Goal: Information Seeking & Learning: Learn about a topic

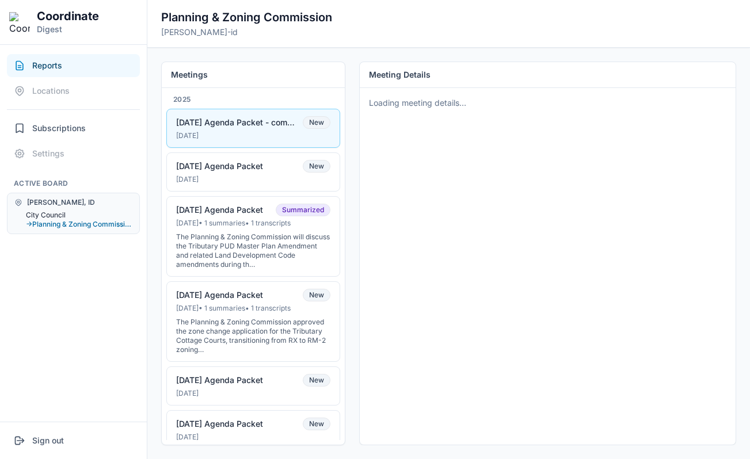
click at [54, 213] on button "City Council" at bounding box center [79, 215] width 106 height 9
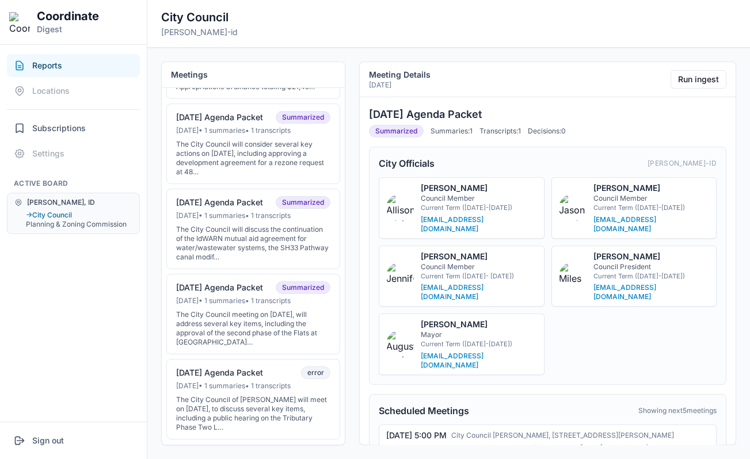
scroll to position [275, 0]
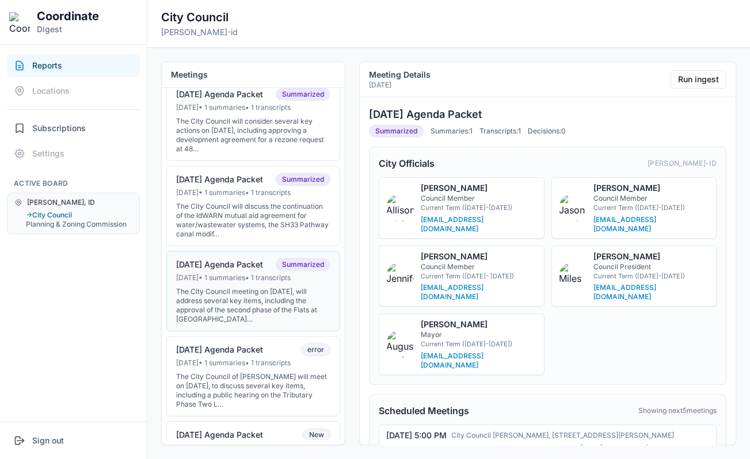
click at [237, 270] on div "[DATE] Agenda Packet" at bounding box center [219, 265] width 87 height 10
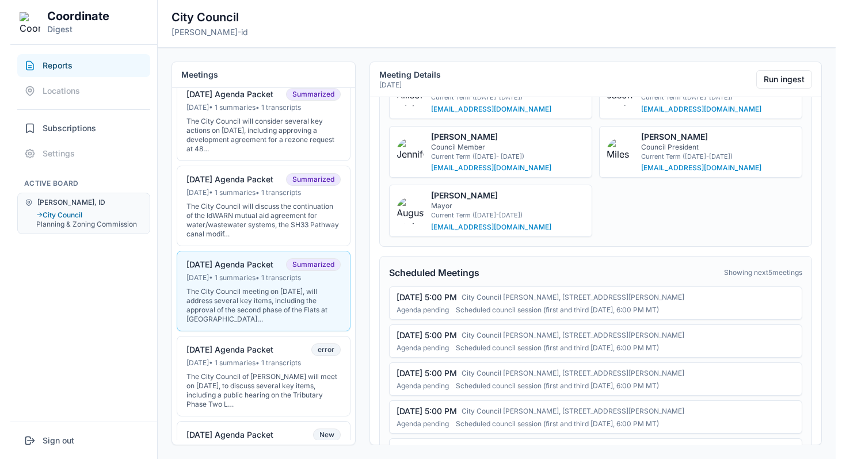
scroll to position [0, 0]
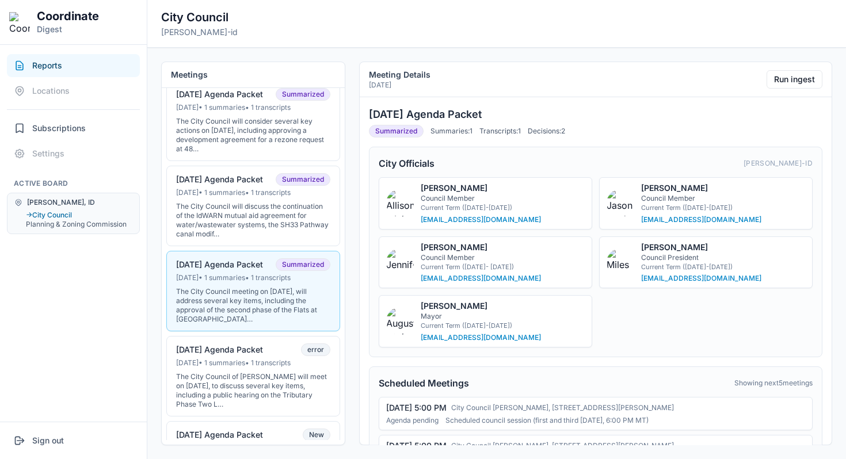
click at [456, 31] on div "City Council [PERSON_NAME]-id" at bounding box center [496, 23] width 671 height 29
click at [447, 26] on div "City Council [PERSON_NAME]-id" at bounding box center [496, 23] width 671 height 29
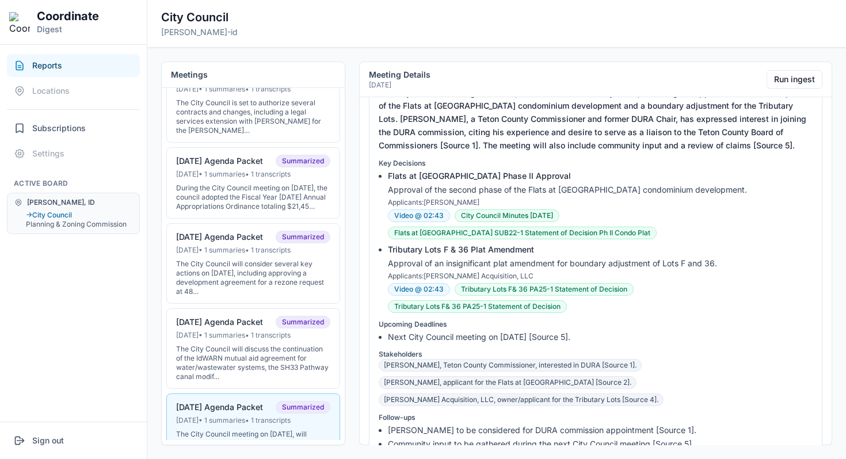
scroll to position [612, 0]
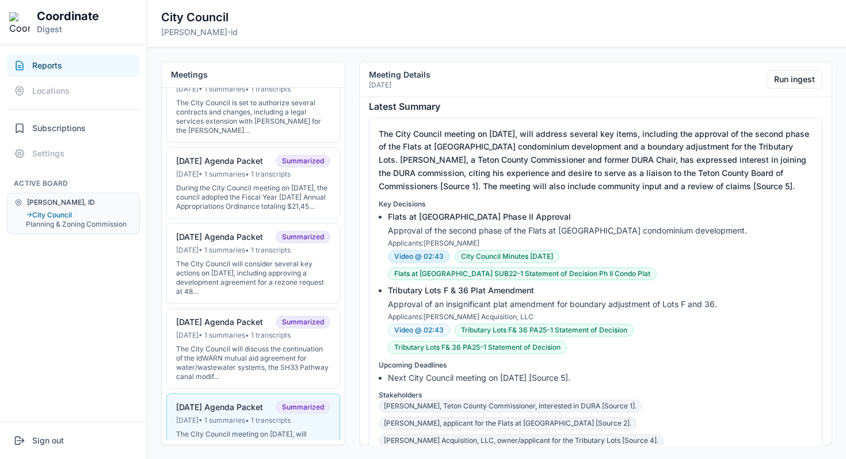
click at [420, 257] on button "Video @ 02:43" at bounding box center [419, 256] width 62 height 13
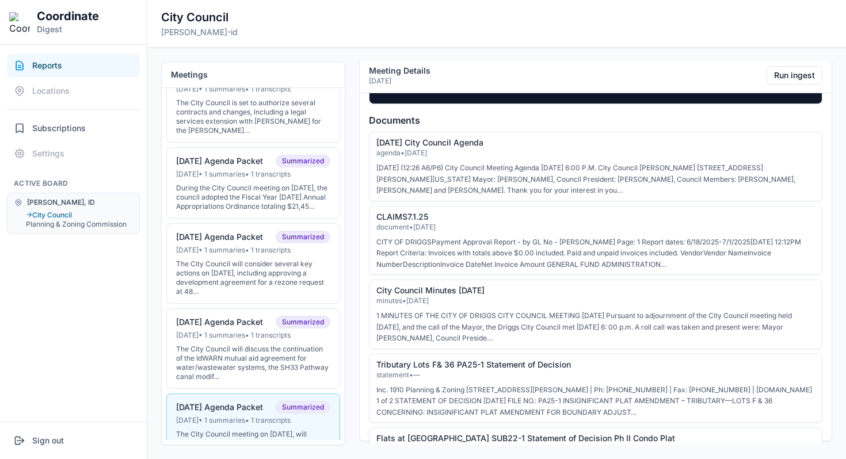
scroll to position [1656, 0]
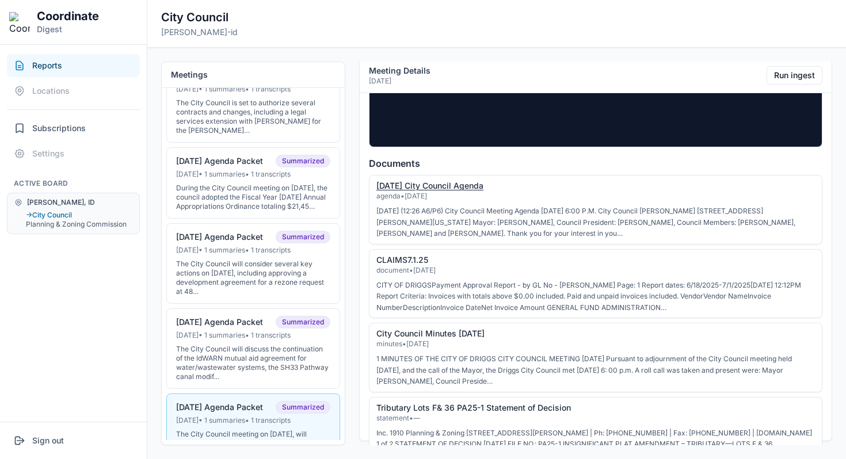
click at [456, 189] on link "[DATE] City Council Agenda" at bounding box center [429, 186] width 107 height 10
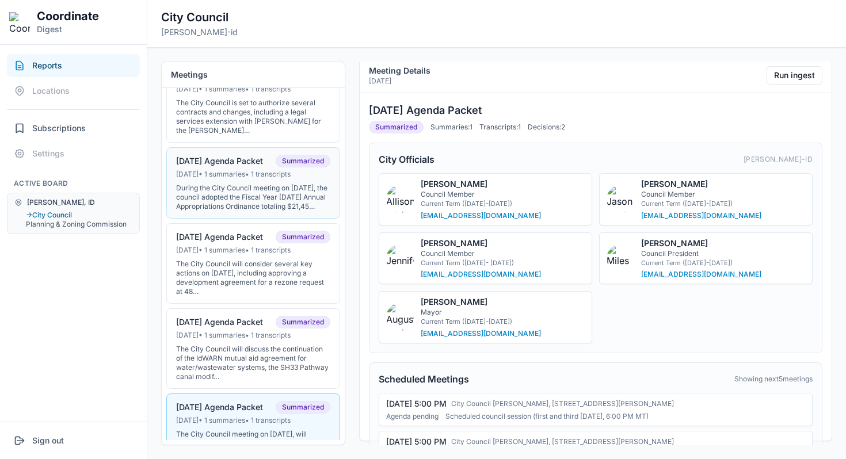
scroll to position [0, 0]
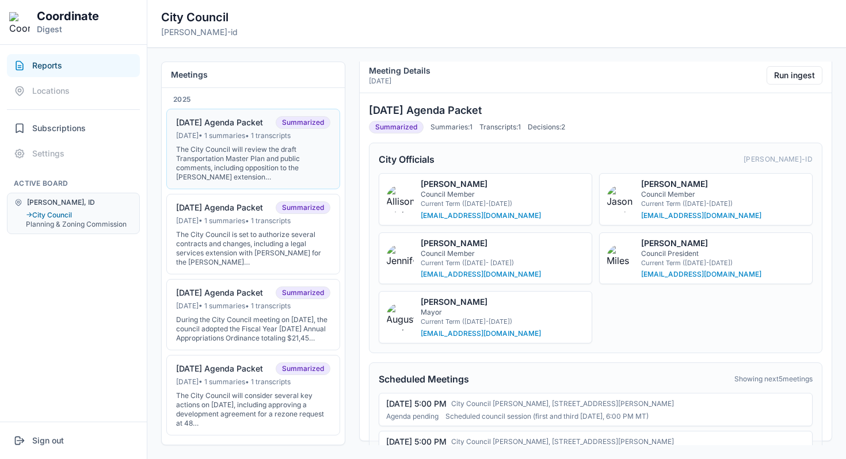
click at [279, 152] on div "The City Council will review the draft Transportation Master Plan and public co…" at bounding box center [253, 163] width 154 height 37
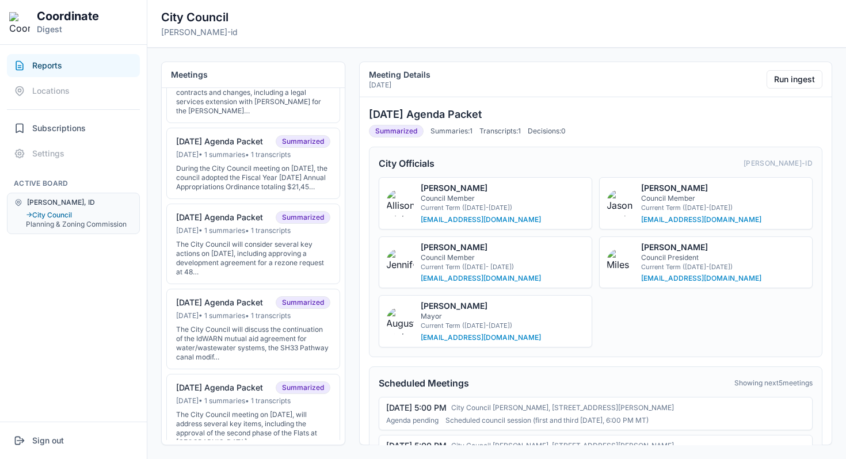
scroll to position [153, 0]
click at [253, 393] on div "[DATE] Agenda Packet Summarized" at bounding box center [253, 386] width 154 height 13
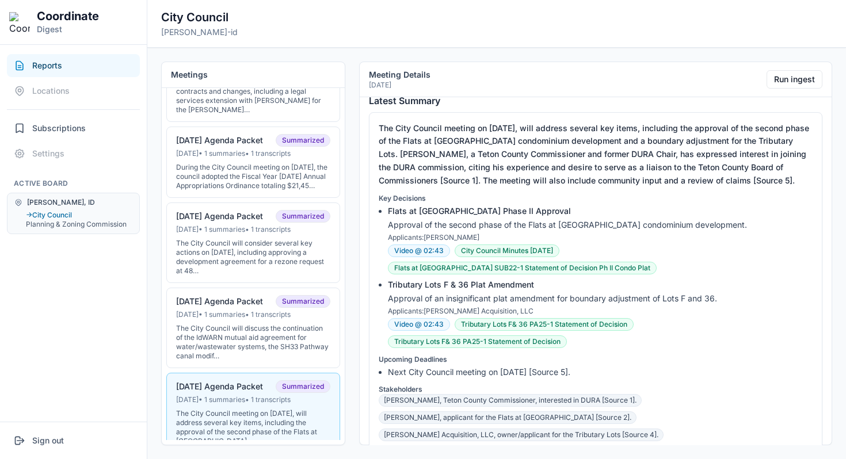
scroll to position [636, 0]
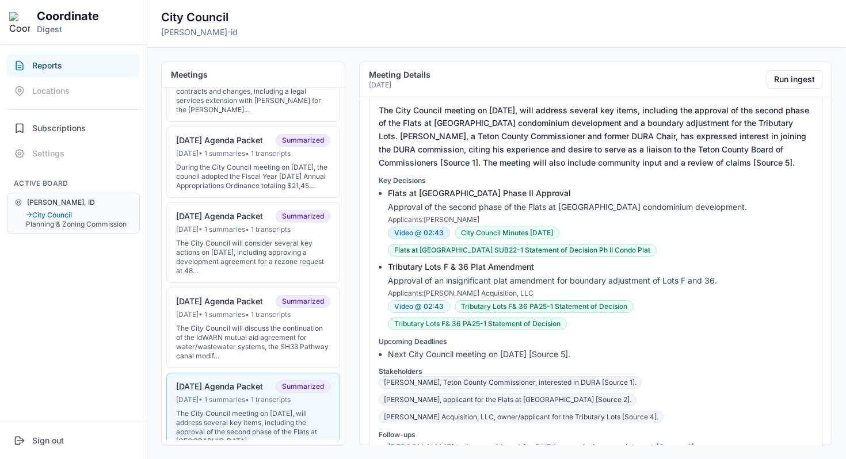
click at [429, 237] on button "Video @ 02:43" at bounding box center [419, 233] width 62 height 13
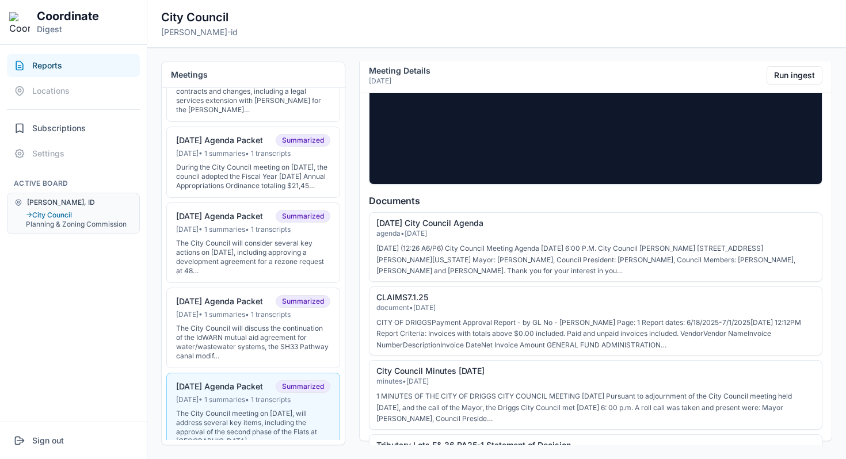
scroll to position [1620, 0]
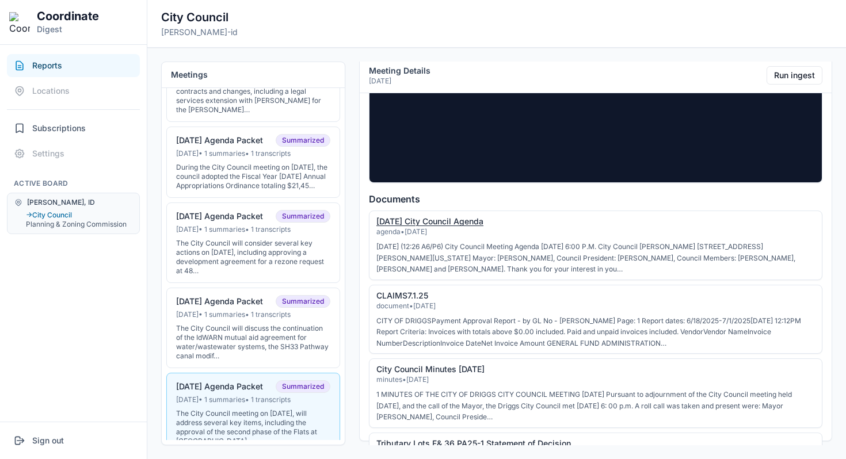
click at [479, 223] on link "[DATE] City Council Agenda" at bounding box center [429, 221] width 107 height 10
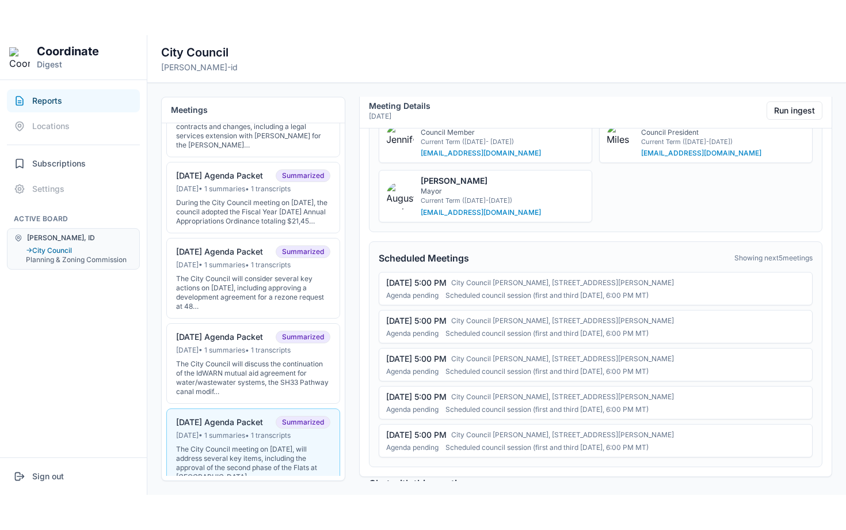
scroll to position [0, 0]
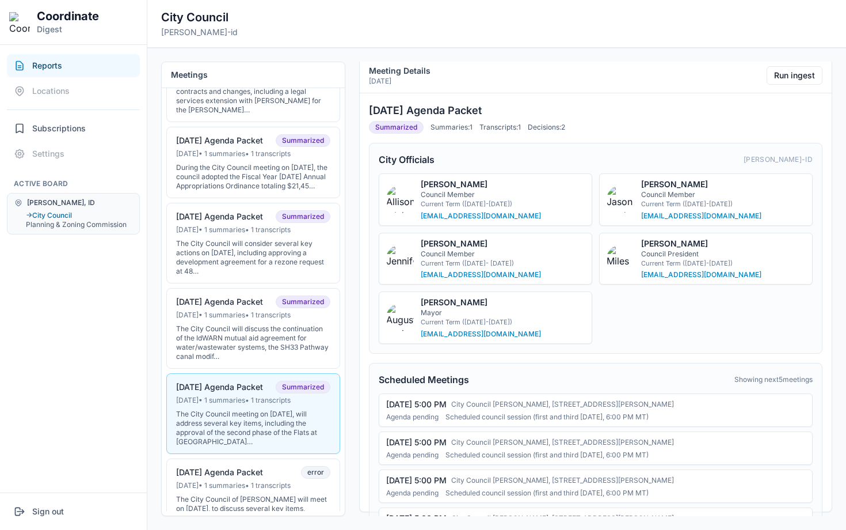
click at [509, 169] on div "City Officials [PERSON_NAME]-id [PERSON_NAME] Council Member Current Term ([DAT…" at bounding box center [596, 248] width 454 height 211
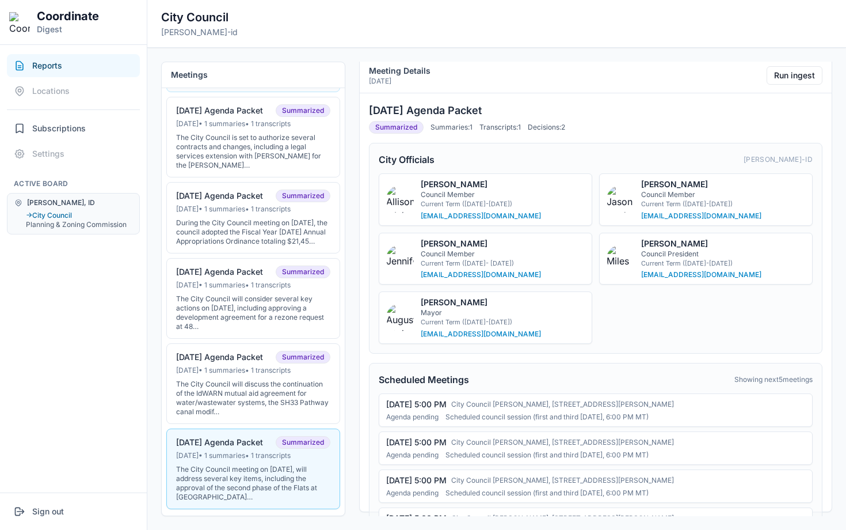
scroll to position [101, 0]
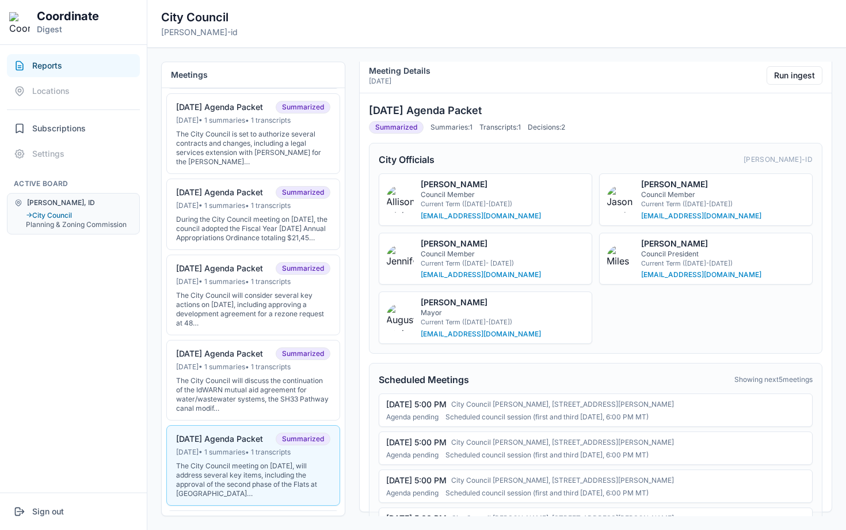
click at [227, 456] on div "[DATE] • 1 summaries • 1 transcripts" at bounding box center [253, 451] width 154 height 9
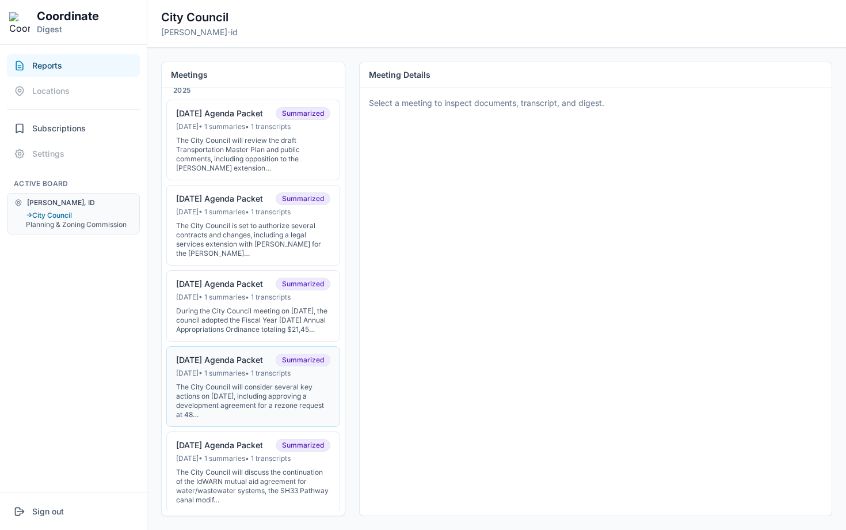
scroll to position [0, 0]
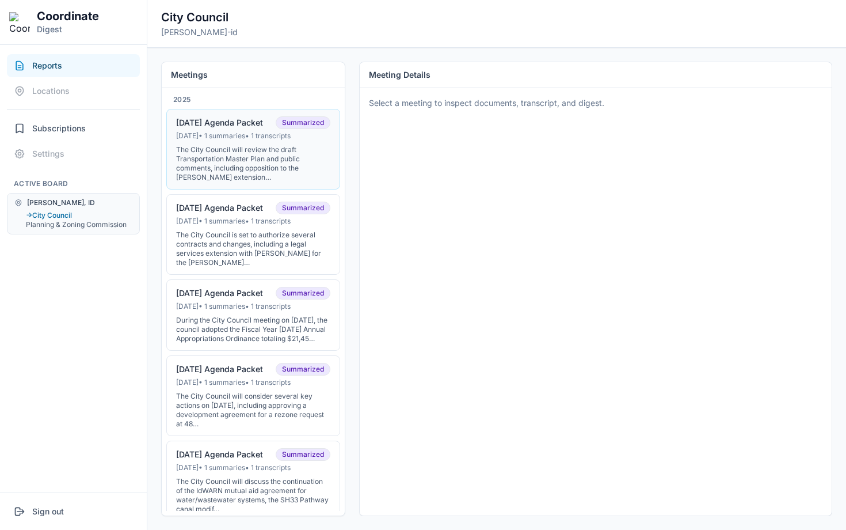
click at [250, 125] on div "[DATE] Agenda Packet" at bounding box center [219, 122] width 87 height 10
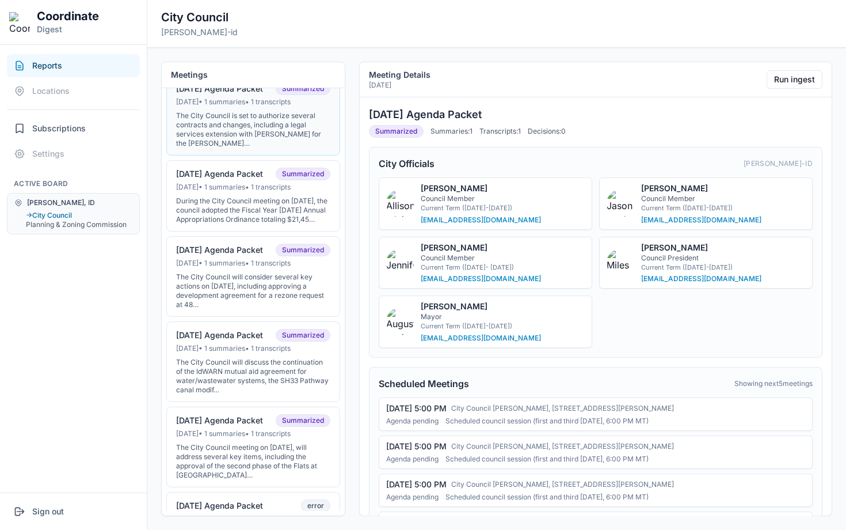
scroll to position [121, 0]
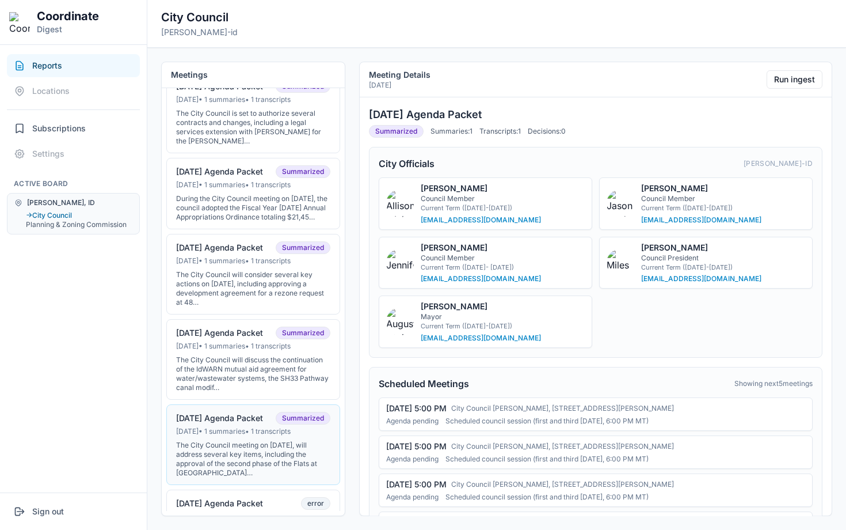
click at [235, 424] on div "[DATE] Agenda Packet Summarized" at bounding box center [253, 418] width 154 height 13
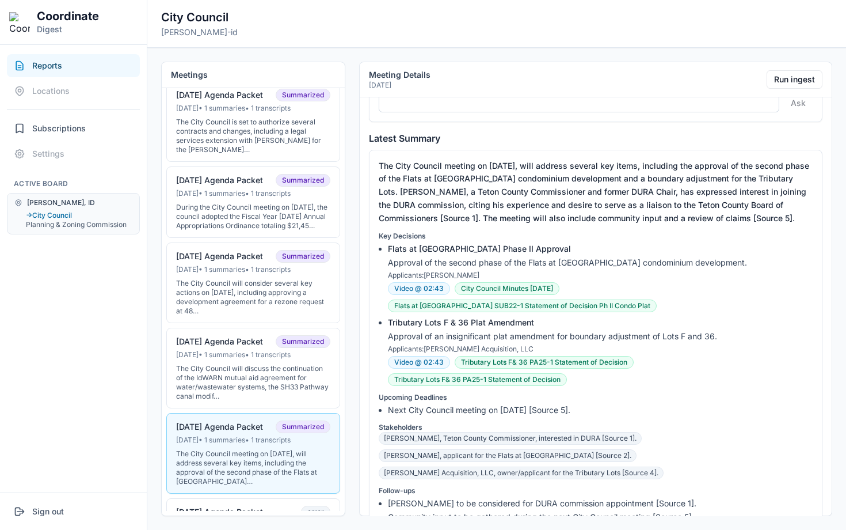
scroll to position [584, 0]
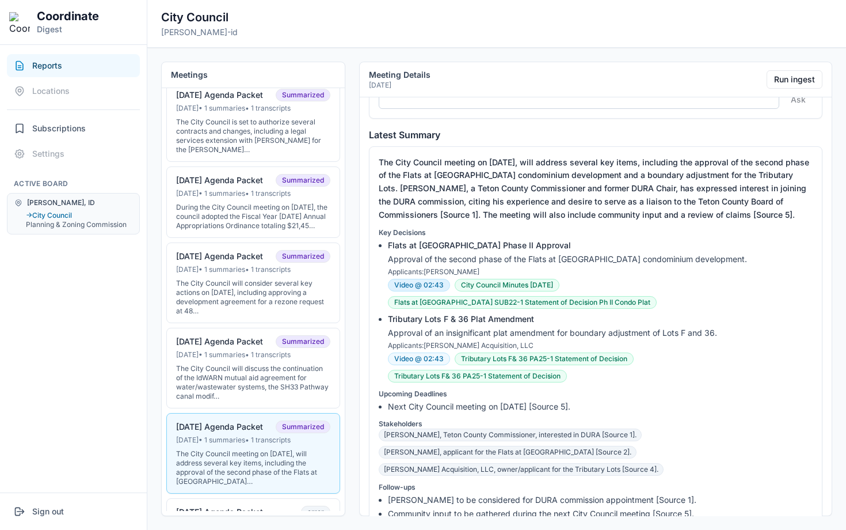
click at [424, 284] on button "Video @ 02:43" at bounding box center [419, 285] width 62 height 13
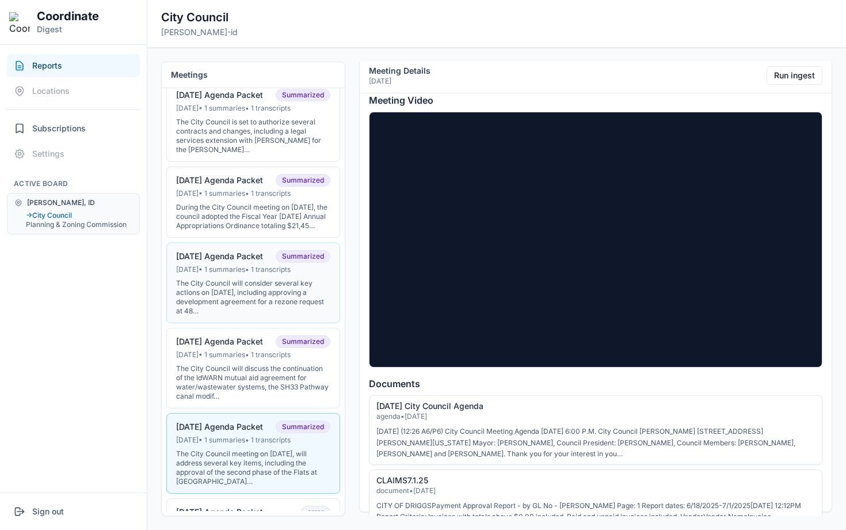
scroll to position [0, 0]
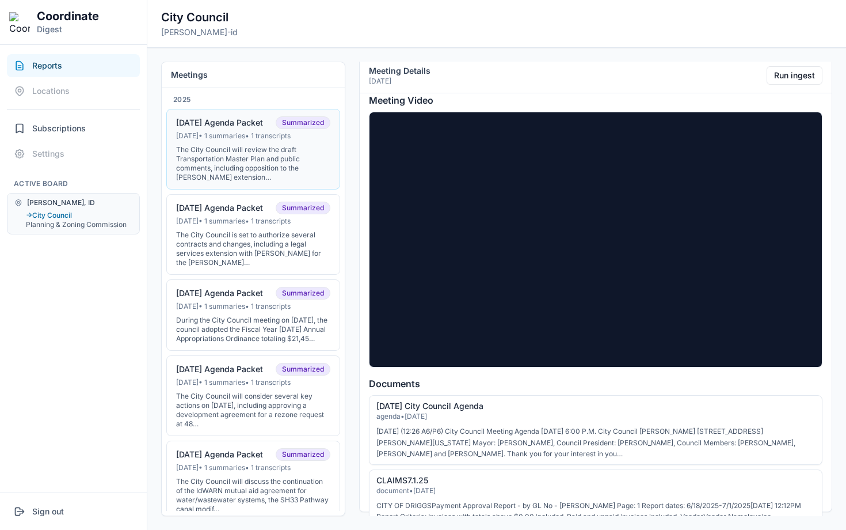
click at [271, 134] on div "[DATE] • 1 summaries • 1 transcripts" at bounding box center [253, 135] width 154 height 9
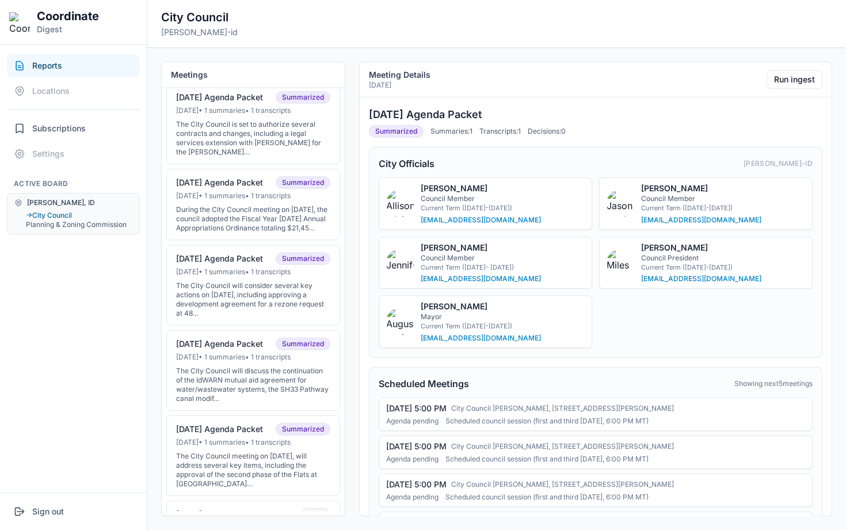
scroll to position [113, 0]
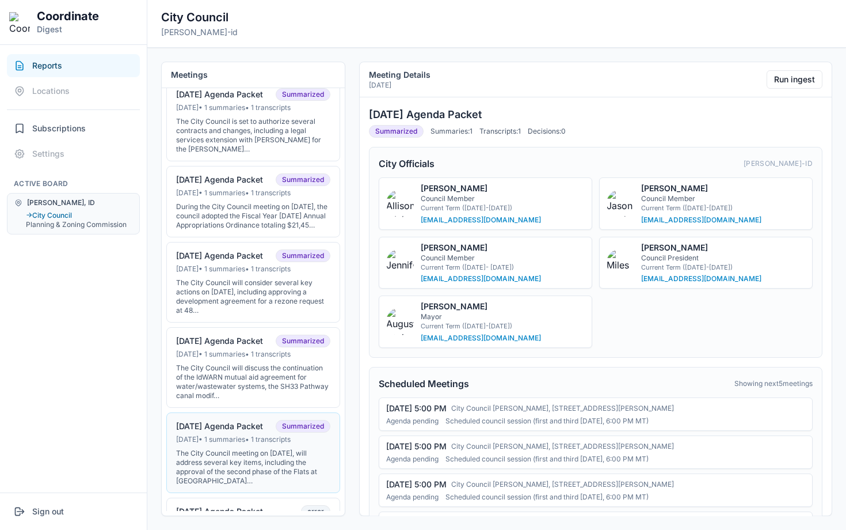
click at [228, 444] on div "[DATE] • 1 summaries • 1 transcripts" at bounding box center [253, 439] width 154 height 9
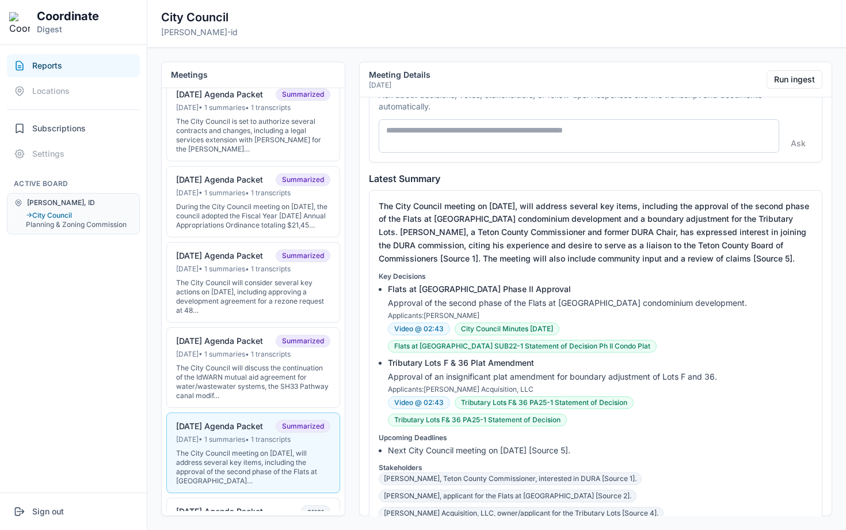
scroll to position [546, 0]
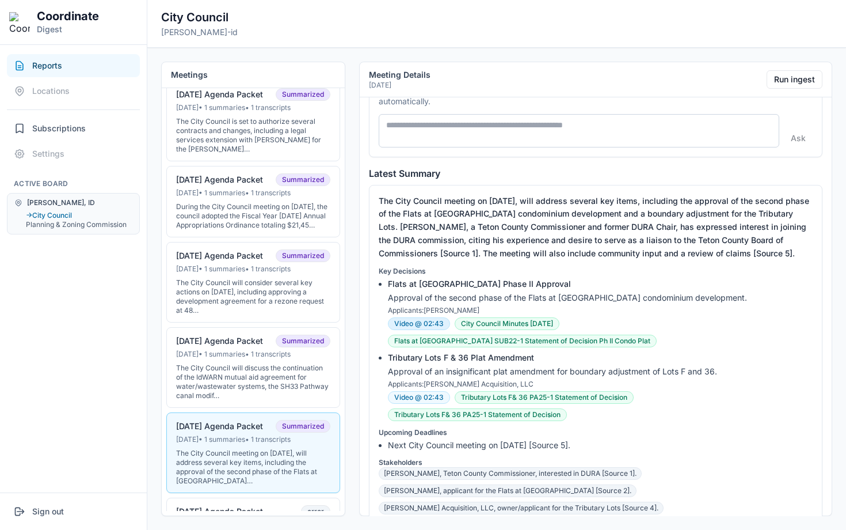
click at [420, 325] on button "Video @ 02:43" at bounding box center [419, 323] width 62 height 13
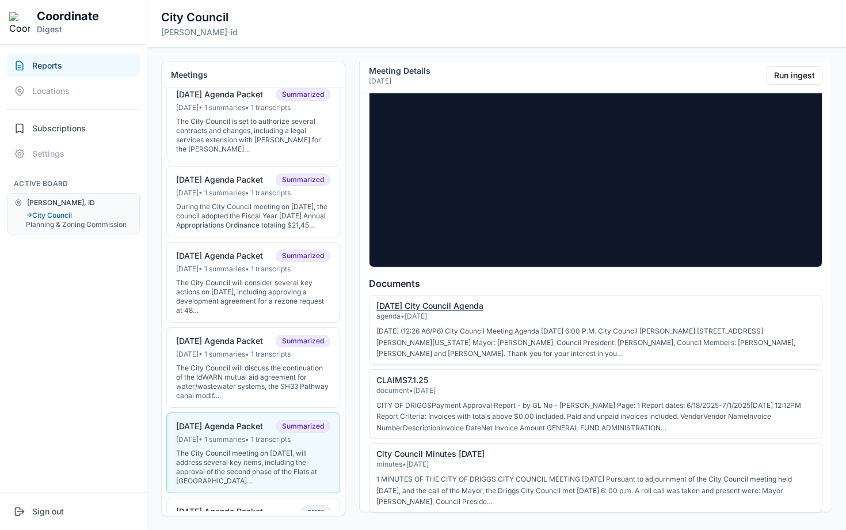
scroll to position [1539, 0]
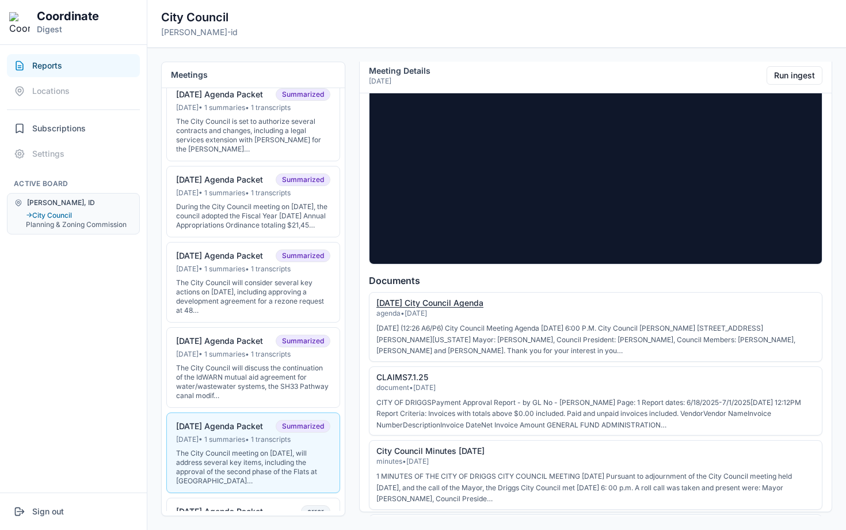
click at [453, 299] on link "[DATE] City Council Agenda" at bounding box center [429, 303] width 107 height 10
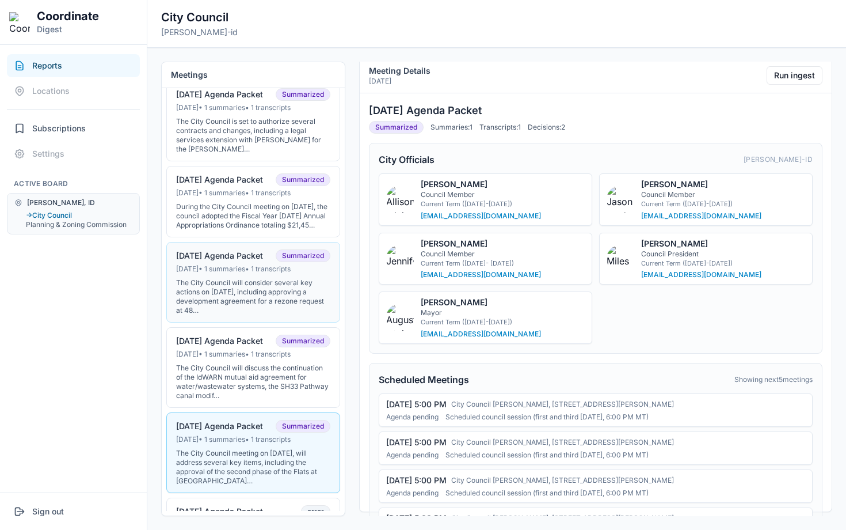
scroll to position [0, 0]
